Goal: Task Accomplishment & Management: Manage account settings

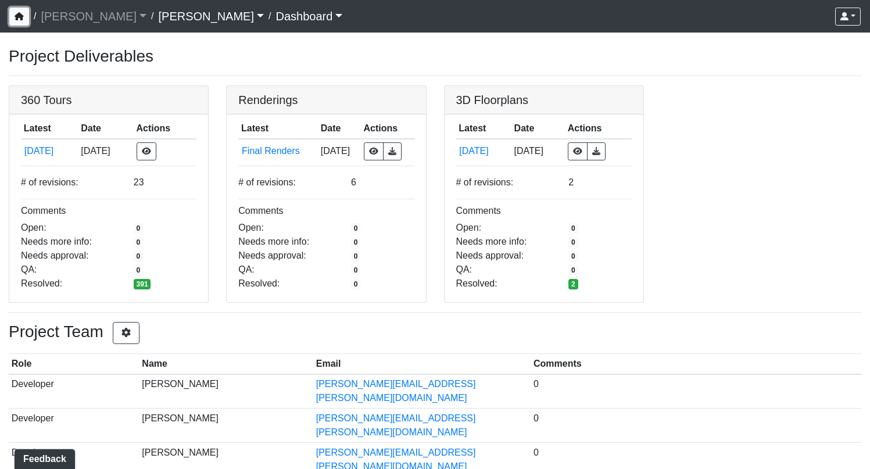
click at [19, 14] on icon "button" at bounding box center [19, 16] width 9 height 8
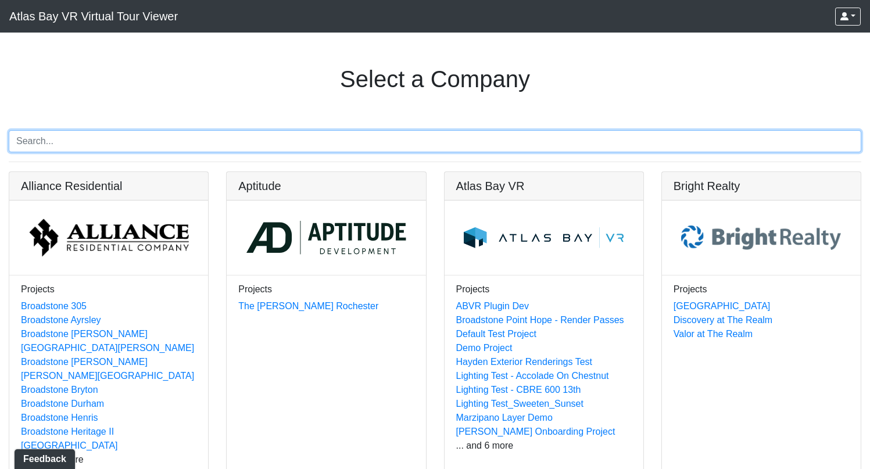
click at [249, 144] on input "Search" at bounding box center [435, 141] width 853 height 22
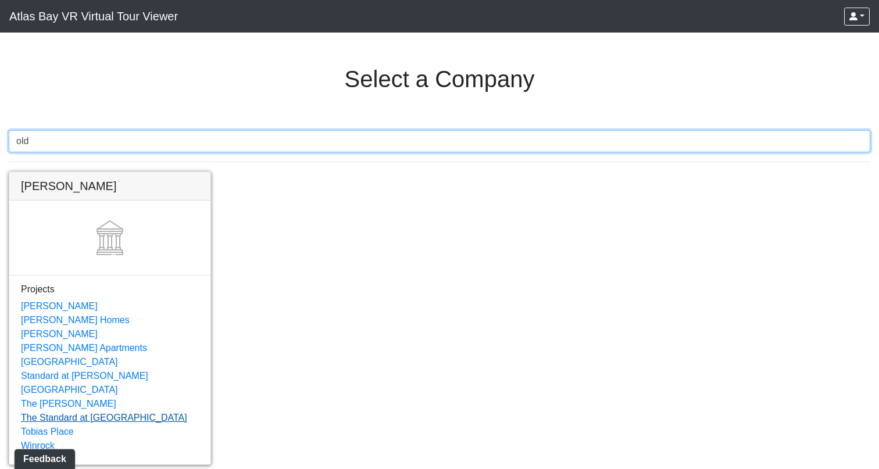
type input "old"
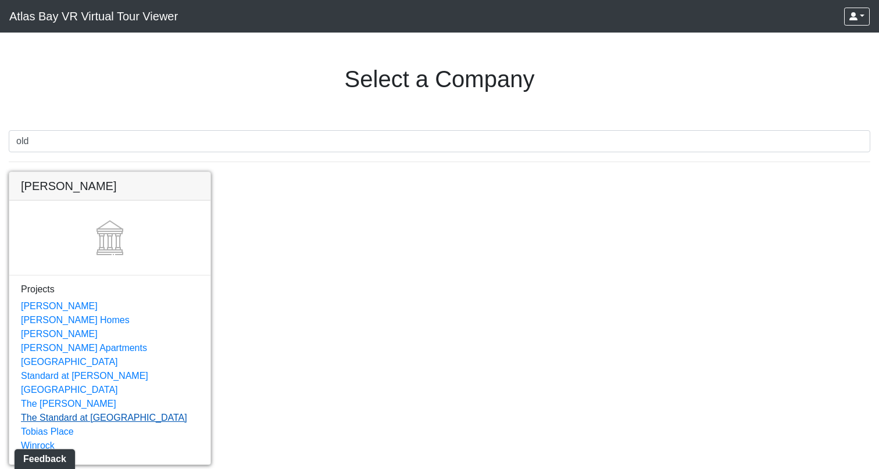
click at [90, 413] on link "The Standard at [GEOGRAPHIC_DATA]" at bounding box center [104, 418] width 166 height 10
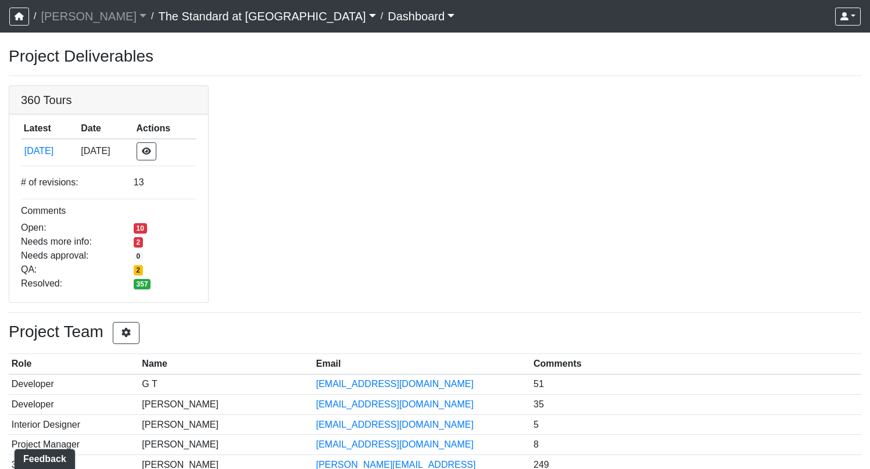
scroll to position [63, 0]
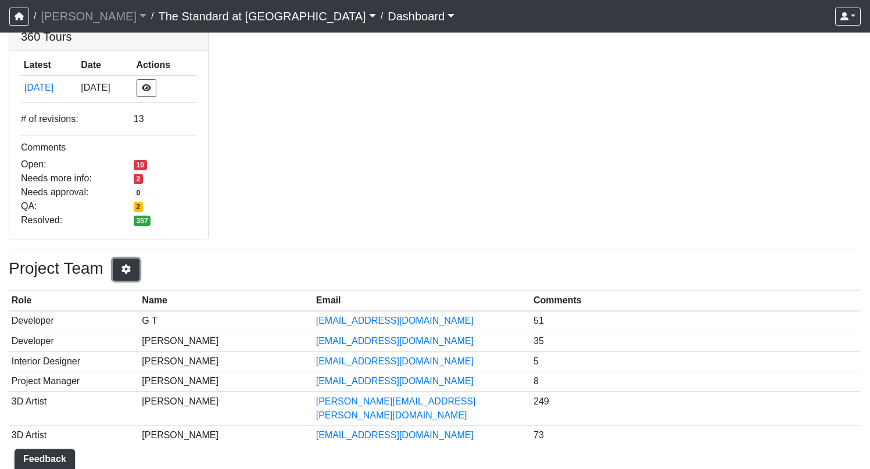
click at [134, 270] on button "button" at bounding box center [126, 270] width 27 height 22
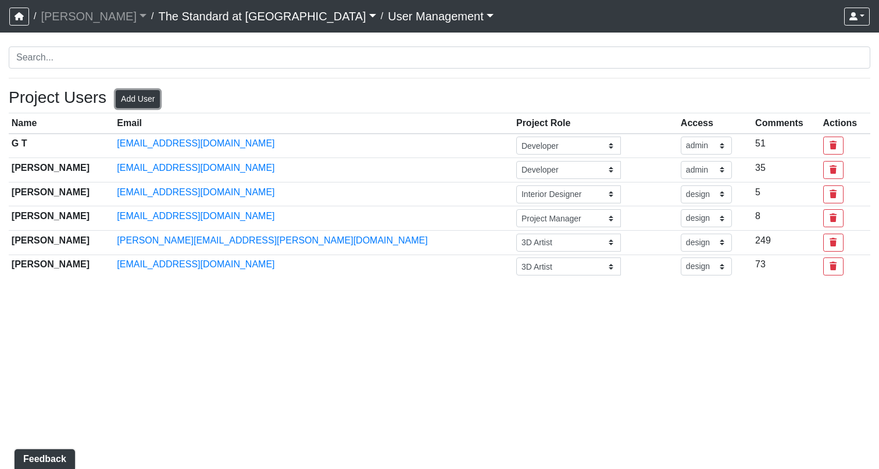
click at [132, 102] on button "Add User" at bounding box center [138, 99] width 44 height 18
select select "basic"
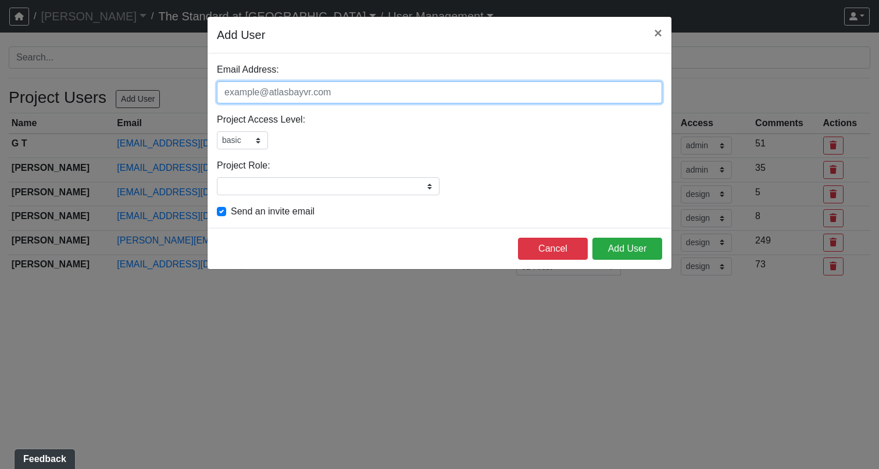
drag, startPoint x: 361, startPoint y: 91, endPoint x: 229, endPoint y: 93, distance: 132.6
click at [229, 93] on input "Email Address:" at bounding box center [439, 92] width 445 height 22
paste input "Brad J. Johnson <bjj@ojalaholdings.com>"
drag, startPoint x: 320, startPoint y: 91, endPoint x: 160, endPoint y: 87, distance: 160.0
click at [160, 87] on form "Add User × Email Address: Brad J. Johnson <bjj@ojalaholdings.com> Please add a …" at bounding box center [439, 143] width 879 height 254
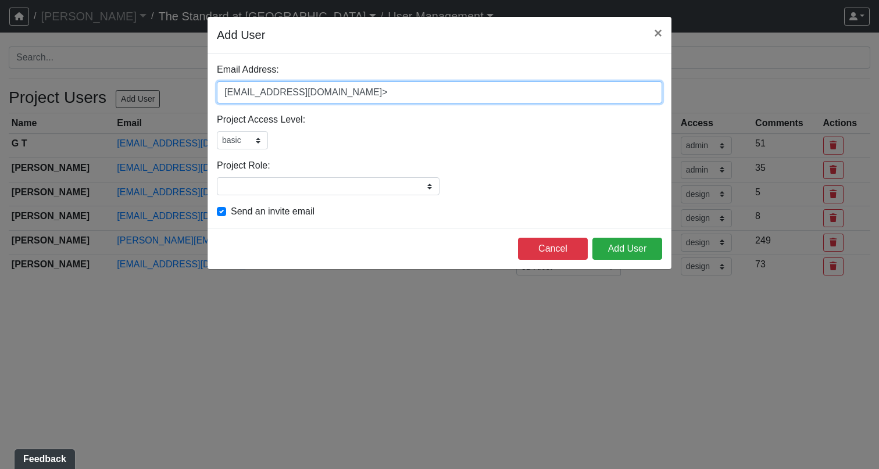
click at [366, 95] on input "bjj@ojalaholdings.com>" at bounding box center [439, 92] width 445 height 22
type input "bjj@ojalaholdings.com"
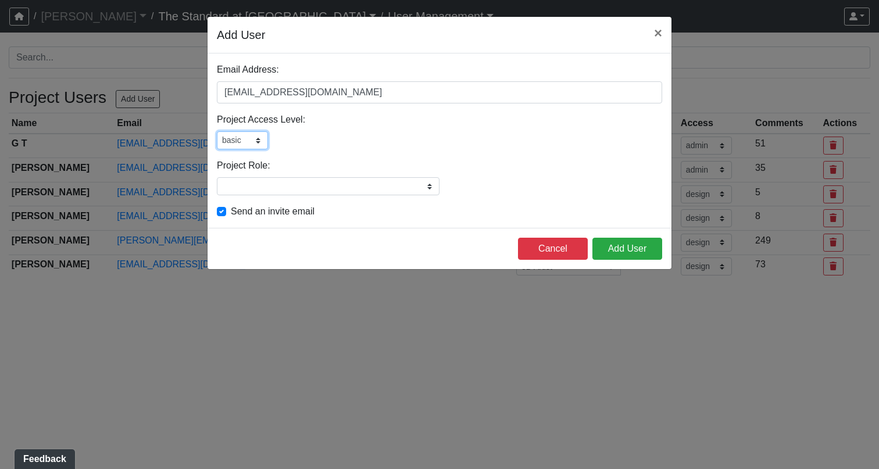
click at [253, 147] on select "admin design basic external public" at bounding box center [242, 140] width 51 height 18
select select "admin"
click at [217, 131] on select "admin design basic external public" at bounding box center [242, 140] width 51 height 18
click at [342, 188] on input "Project Role:" at bounding box center [328, 186] width 223 height 18
type input "Developer"
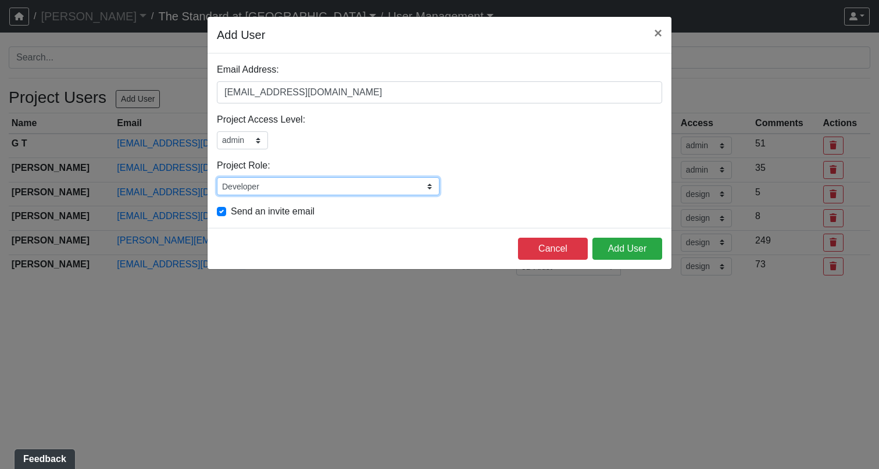
click at [423, 179] on input "Developer" at bounding box center [328, 186] width 223 height 18
click at [492, 178] on div "Developer Please add or select a project role" at bounding box center [439, 186] width 445 height 18
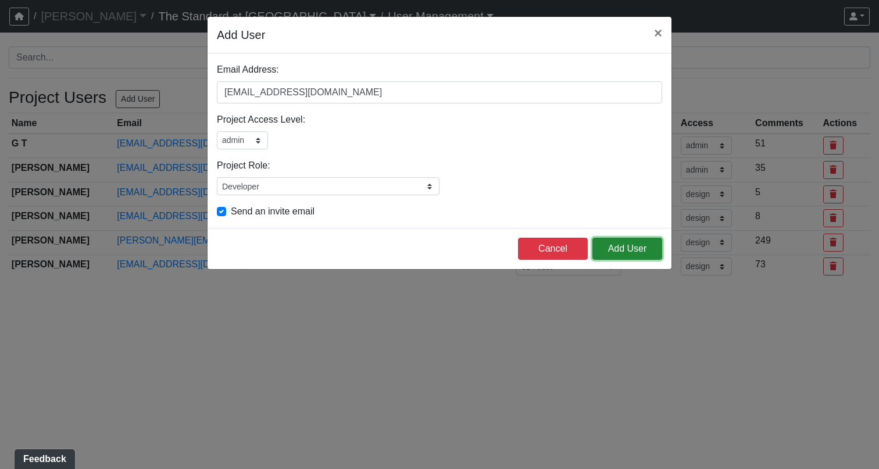
click at [611, 253] on button "Add User" at bounding box center [627, 249] width 70 height 22
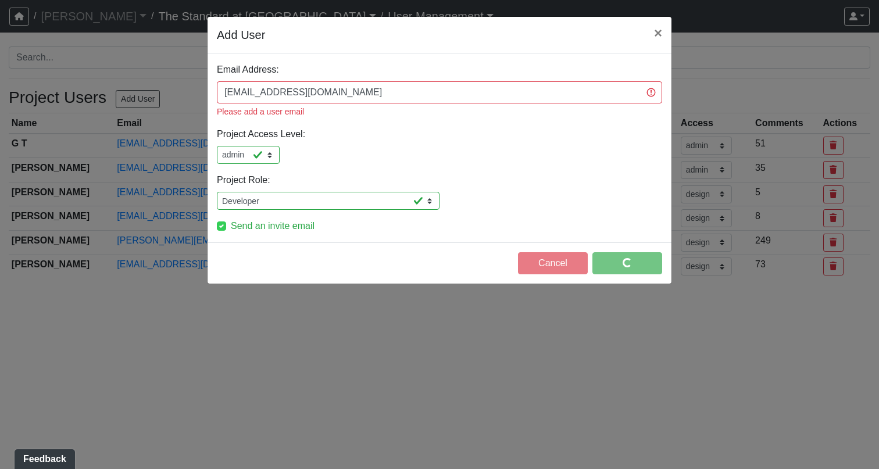
select select "design"
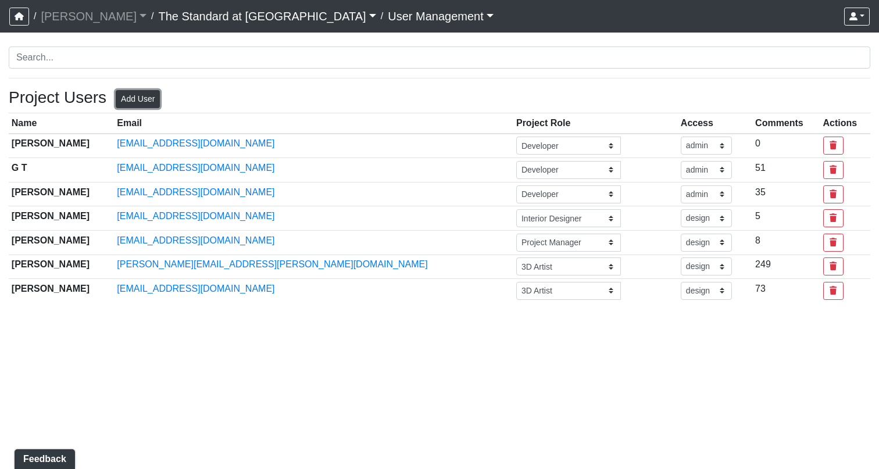
click at [147, 98] on button "Add User" at bounding box center [138, 99] width 44 height 18
select select "basic"
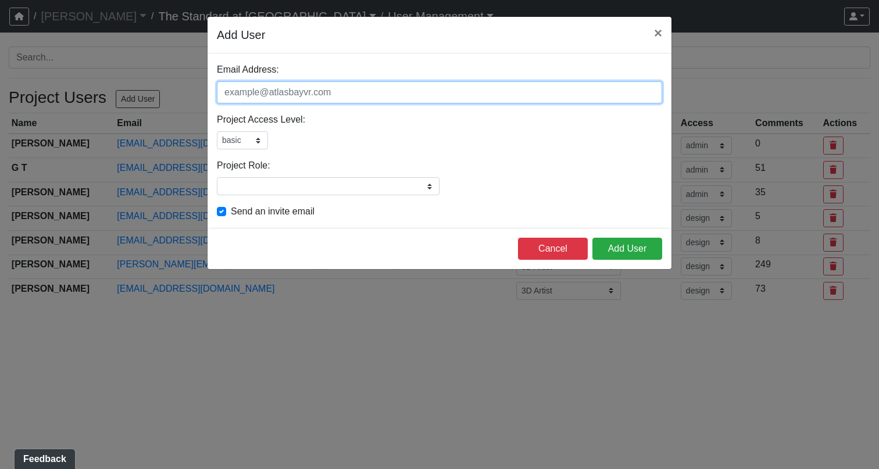
click at [348, 99] on input "Email Address:" at bounding box center [439, 92] width 445 height 22
paste input "[EMAIL_ADDRESS][DOMAIN_NAME]"
type input "[EMAIL_ADDRESS][DOMAIN_NAME]"
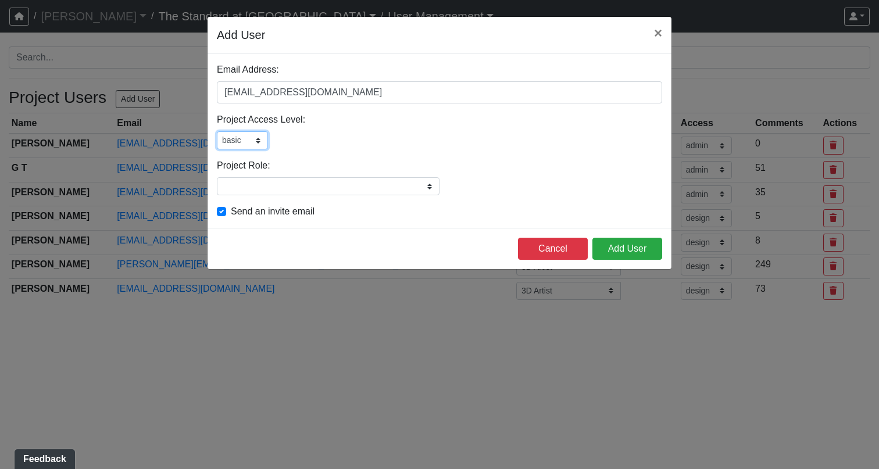
click at [260, 138] on select "admin design basic external public" at bounding box center [242, 140] width 51 height 18
select select "admin"
click at [217, 131] on select "admin design basic external public" at bounding box center [242, 140] width 51 height 18
click at [345, 181] on input "Project Role:" at bounding box center [328, 186] width 223 height 18
type input "Developer"
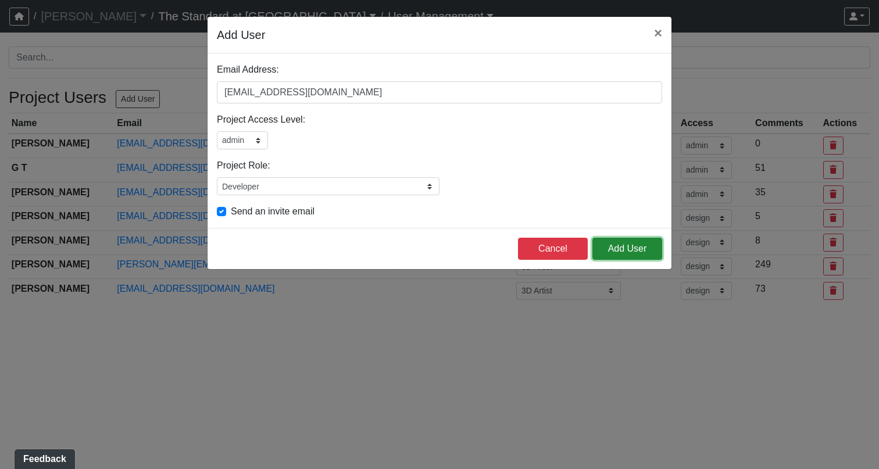
click at [622, 249] on button "Add User" at bounding box center [627, 249] width 70 height 22
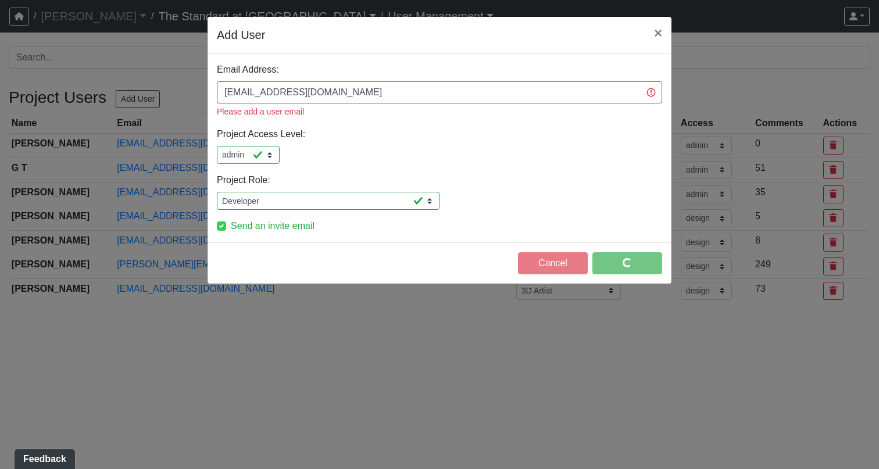
select select "design"
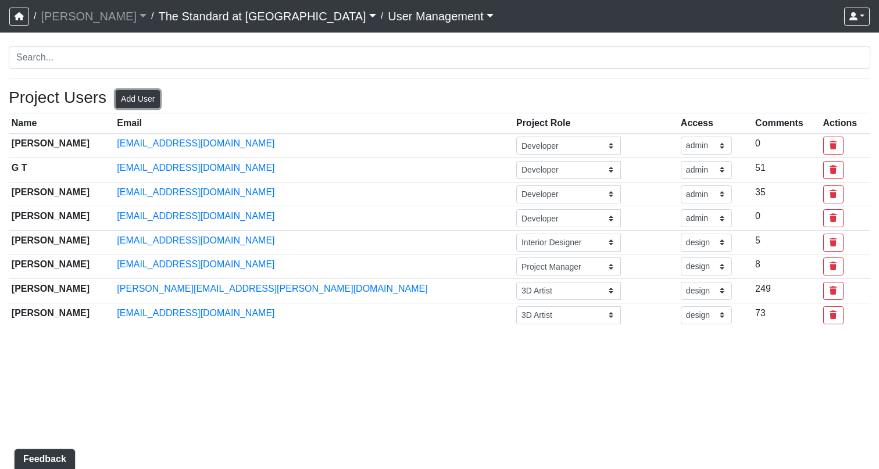
click at [140, 104] on button "Add User" at bounding box center [138, 99] width 44 height 18
select select "basic"
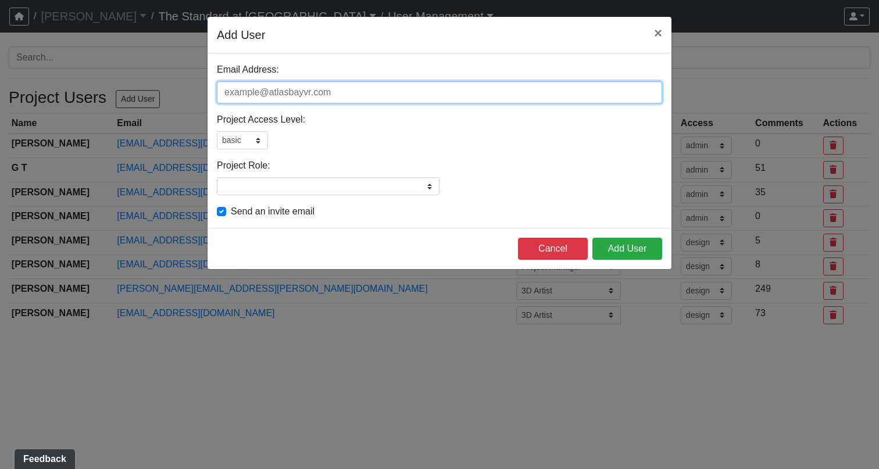
click at [361, 90] on input "Email Address:" at bounding box center [439, 92] width 445 height 22
paste input "[EMAIL_ADDRESS][DOMAIN_NAME]"
type input "[EMAIL_ADDRESS][DOMAIN_NAME]"
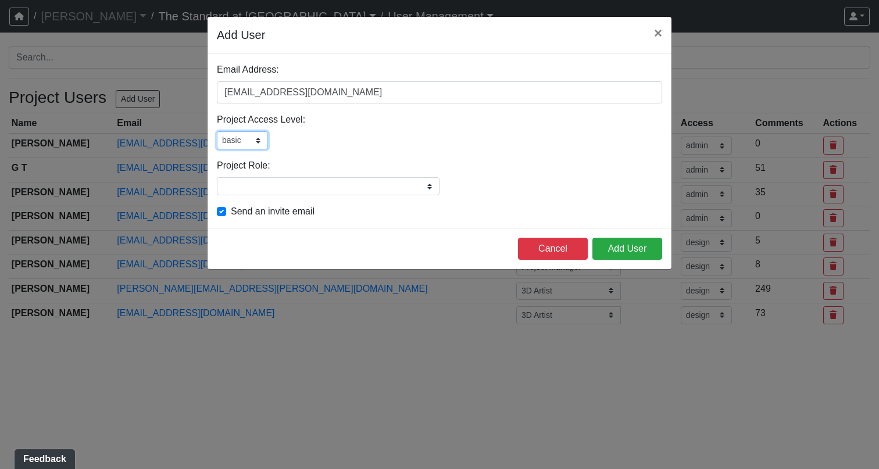
click at [256, 143] on select "admin design basic external public" at bounding box center [242, 140] width 51 height 18
select select "admin"
click at [217, 131] on select "admin design basic external public" at bounding box center [242, 140] width 51 height 18
click at [282, 180] on input "Project Role:" at bounding box center [328, 186] width 223 height 18
type input "Developer"
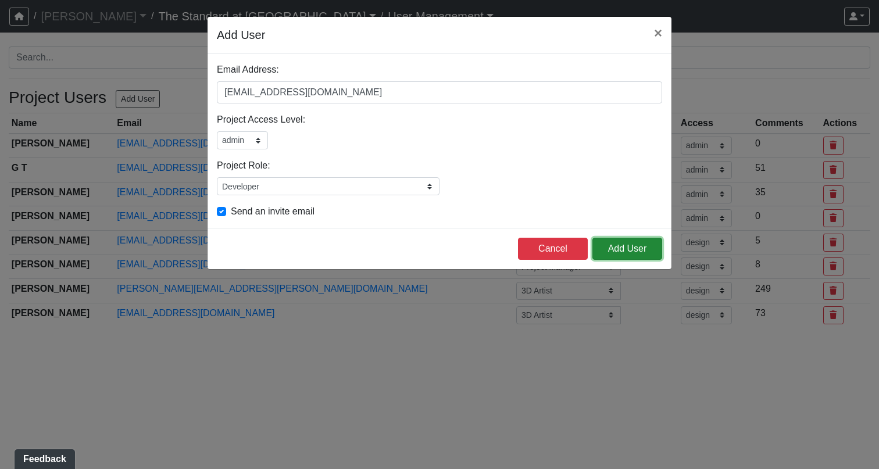
click at [626, 252] on button "Add User" at bounding box center [627, 249] width 70 height 22
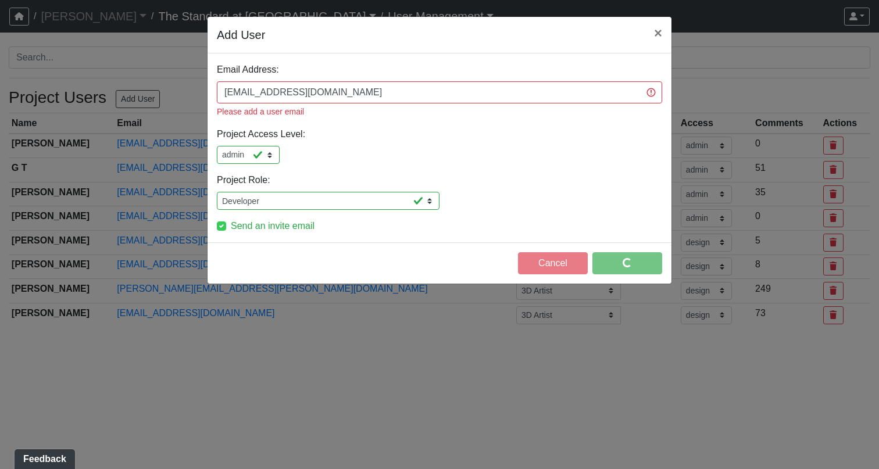
select select "design"
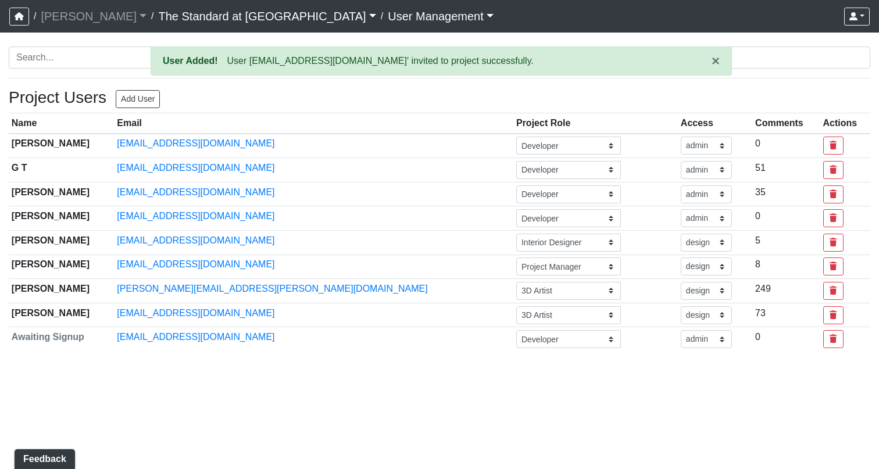
click at [159, 19] on link "The Standard at [GEOGRAPHIC_DATA]" at bounding box center [266, 16] width 217 height 23
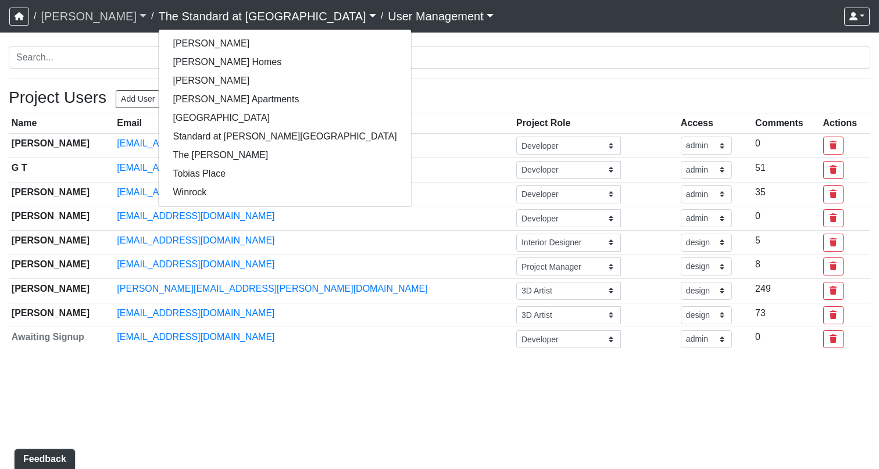
click at [53, 13] on link "[PERSON_NAME]" at bounding box center [94, 16] width 106 height 23
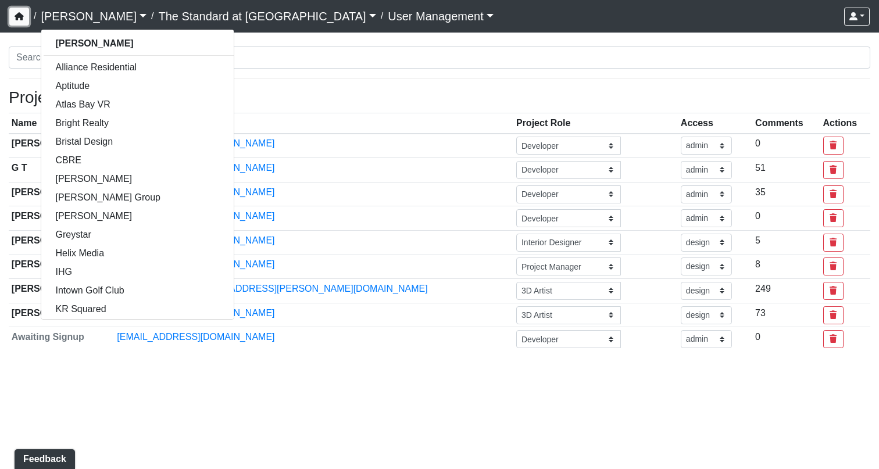
click at [22, 21] on button "button" at bounding box center [19, 17] width 20 height 18
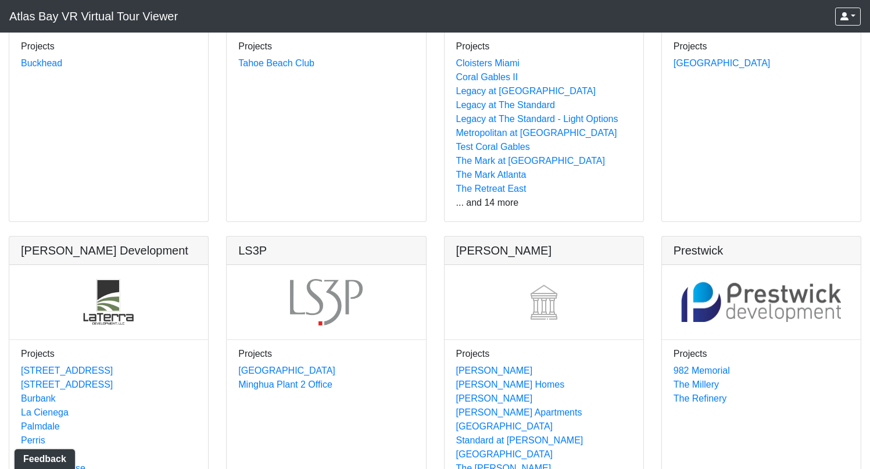
scroll to position [1048, 0]
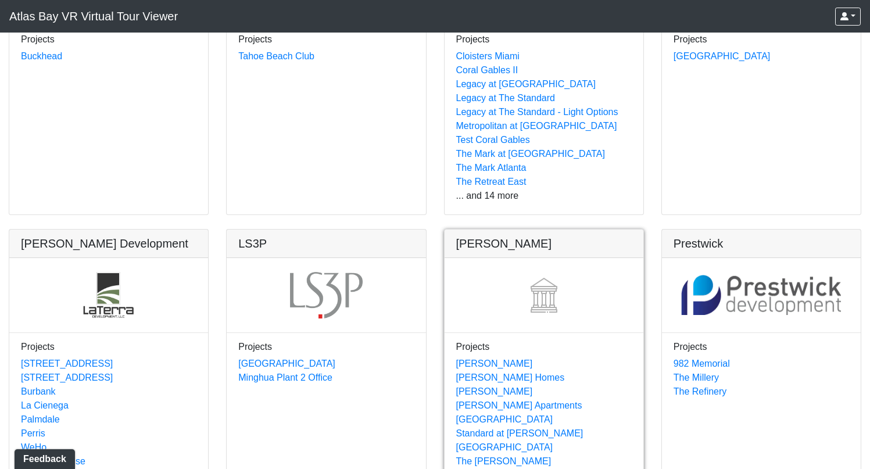
click at [490, 230] on link at bounding box center [544, 230] width 199 height 0
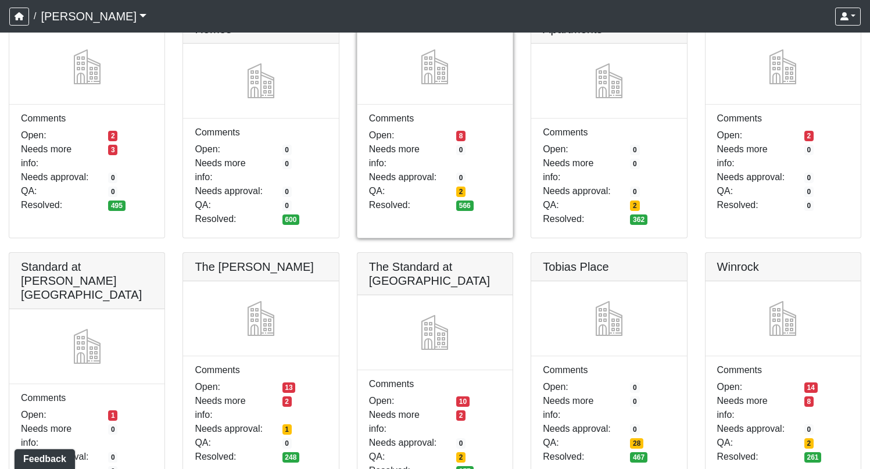
scroll to position [108, 0]
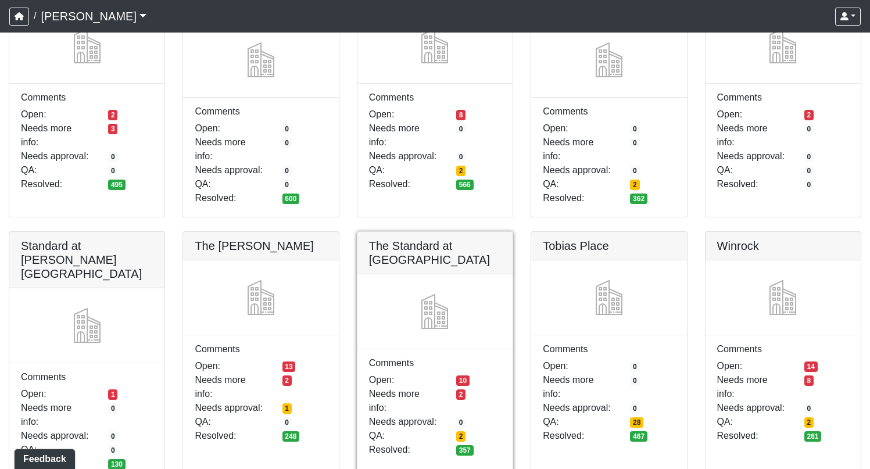
click at [442, 232] on link at bounding box center [435, 232] width 155 height 0
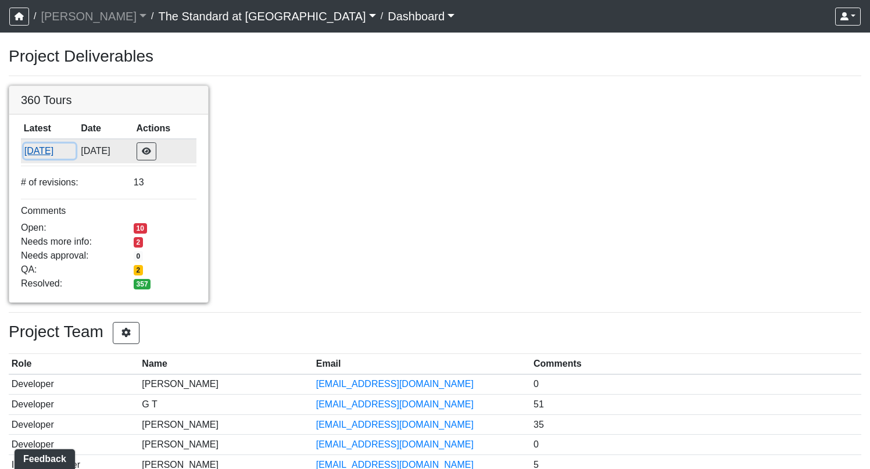
click at [56, 147] on button "[DATE]" at bounding box center [50, 151] width 52 height 15
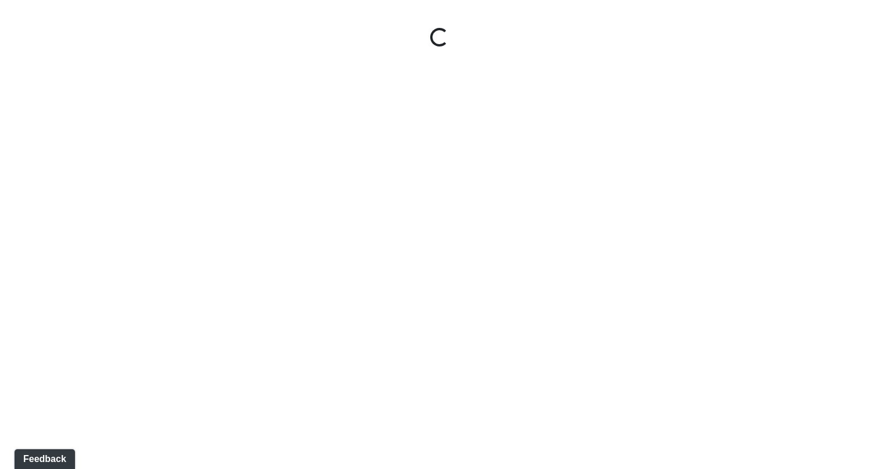
select select "bKYX6yZaqVWmKVfyUTZyrr"
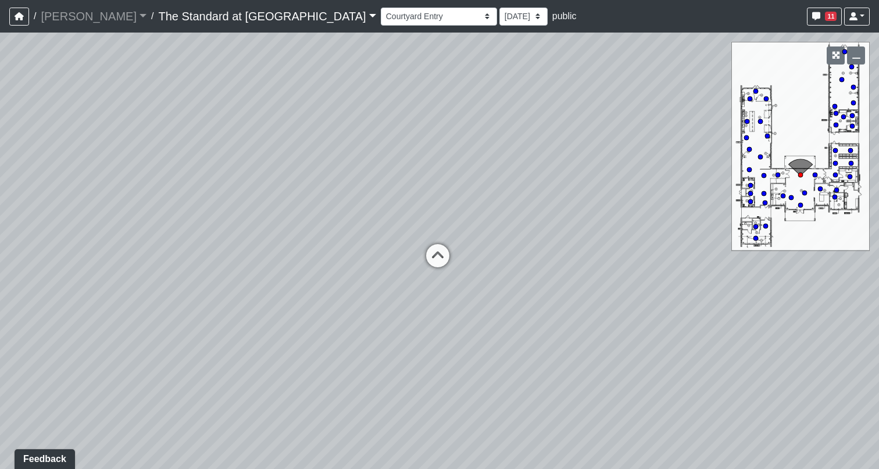
click at [192, 23] on link "The Standard at [GEOGRAPHIC_DATA]" at bounding box center [266, 16] width 217 height 23
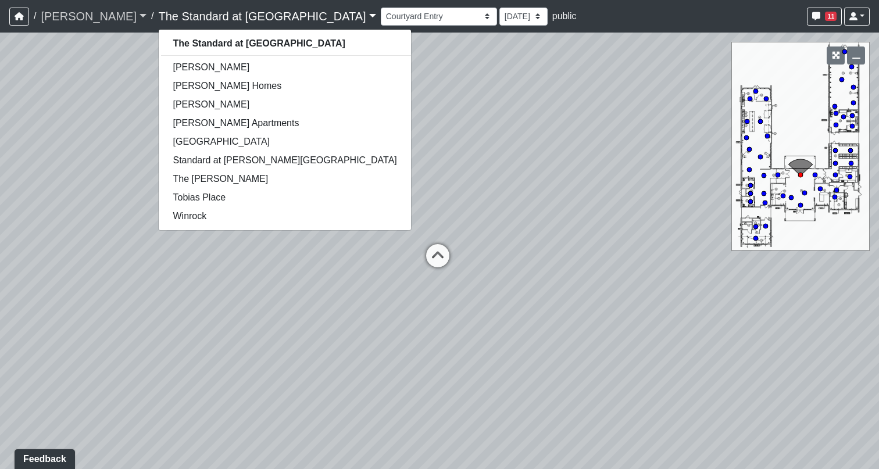
click at [62, 23] on link "[PERSON_NAME]" at bounding box center [94, 16] width 106 height 23
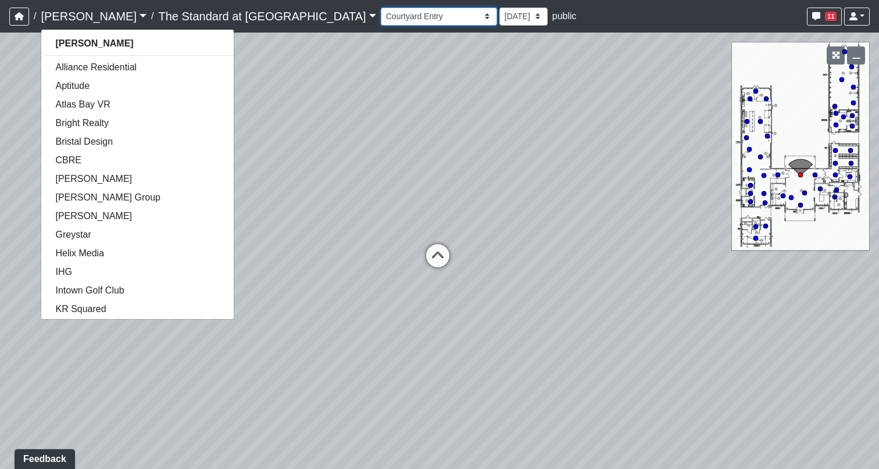
click at [381, 14] on select "Courtyard Entry Fireplace Kitchen Kitchen Corner Kitchen Island Pool Table Seat…" at bounding box center [439, 17] width 116 height 18
